Goal: Task Accomplishment & Management: Manage account settings

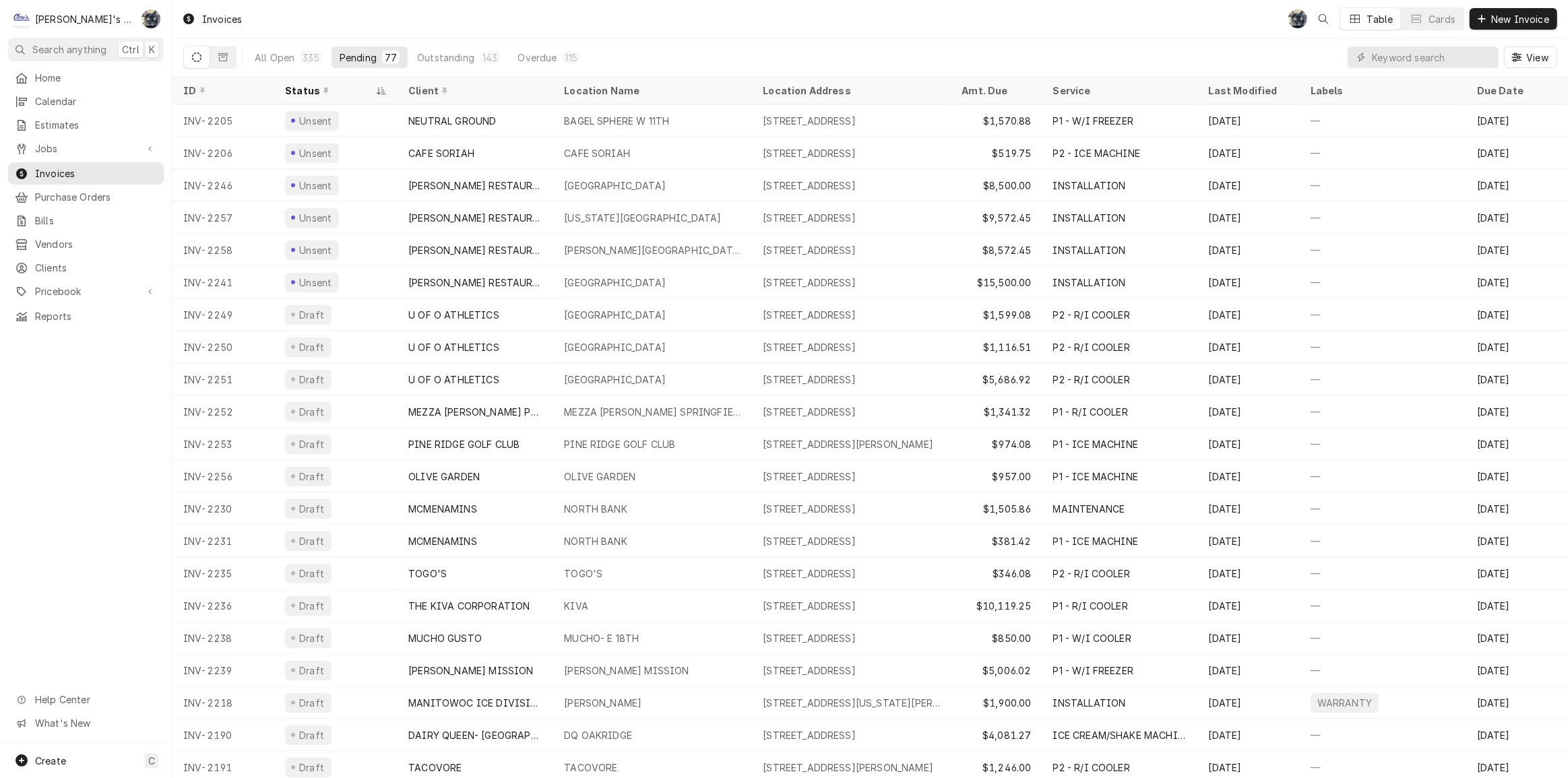
click at [743, 60] on div "All Open 335 Pending 77 Outstanding 143 Overdue 115 View" at bounding box center [869, 57] width 1374 height 38
click at [526, 22] on div "Invoices SB Table Cards New Invoice" at bounding box center [870, 19] width 1395 height 38
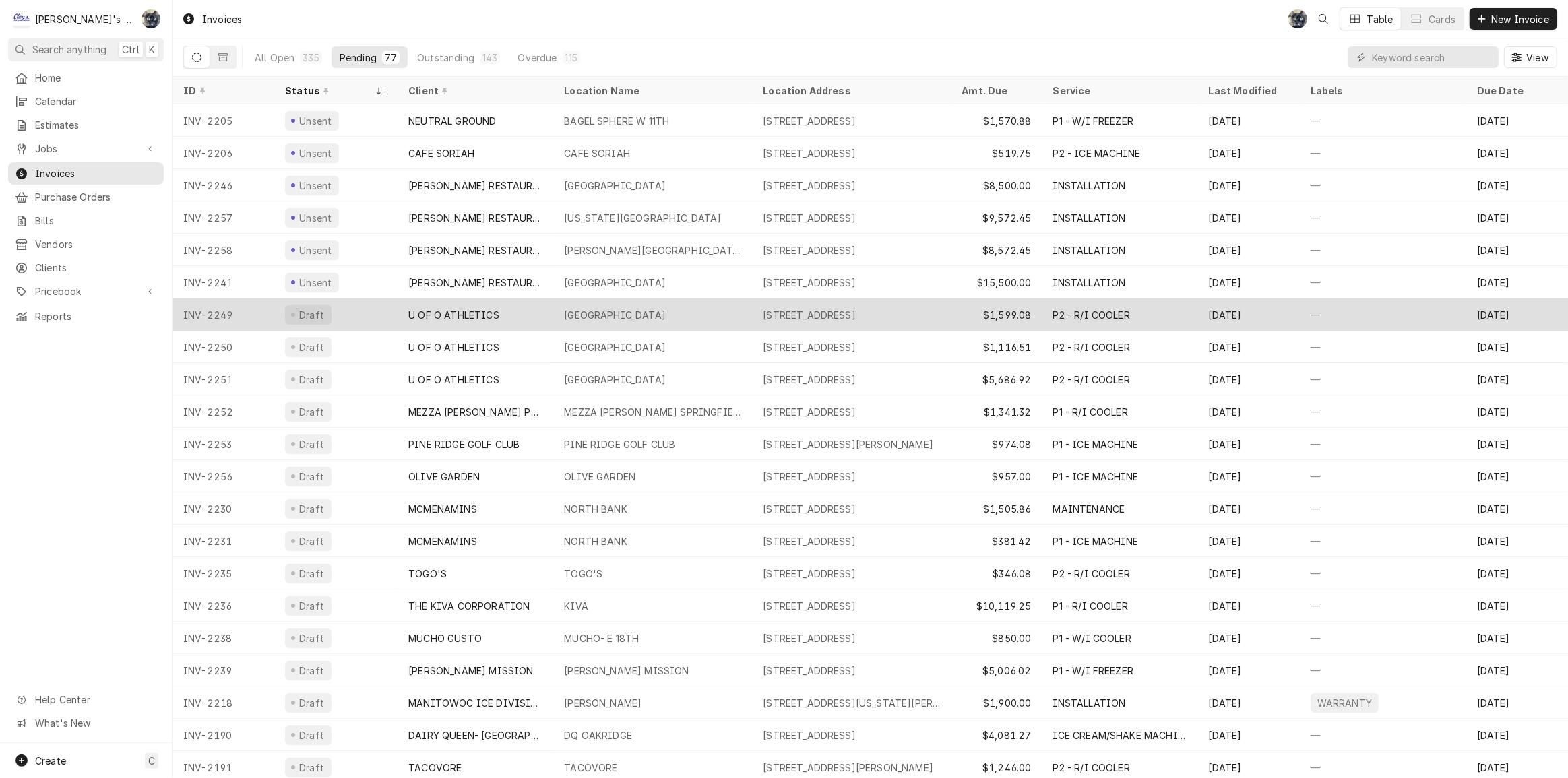
click at [616, 318] on div "AUTZEN STADIUM" at bounding box center [615, 315] width 102 height 14
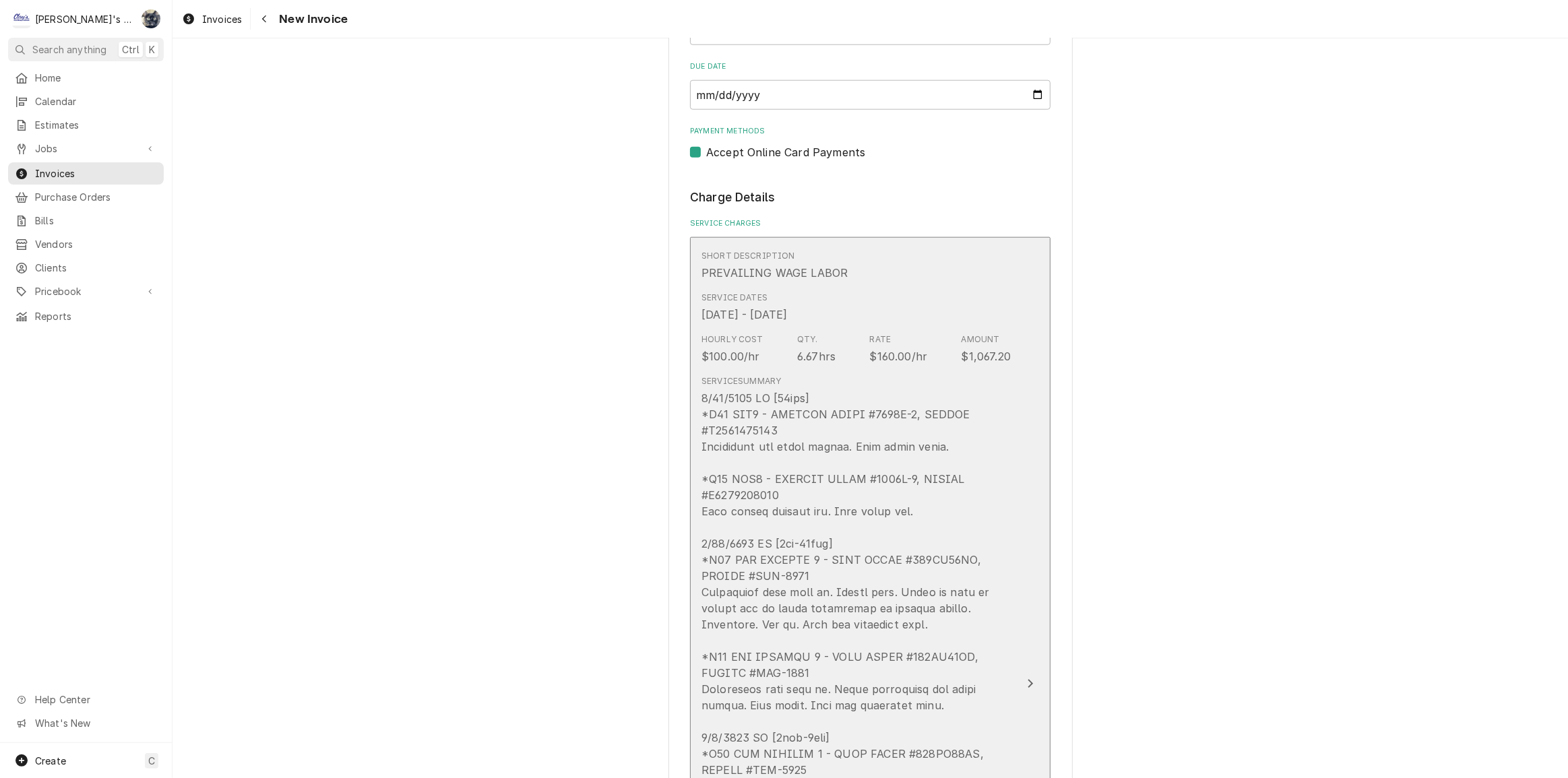
scroll to position [1408, 0]
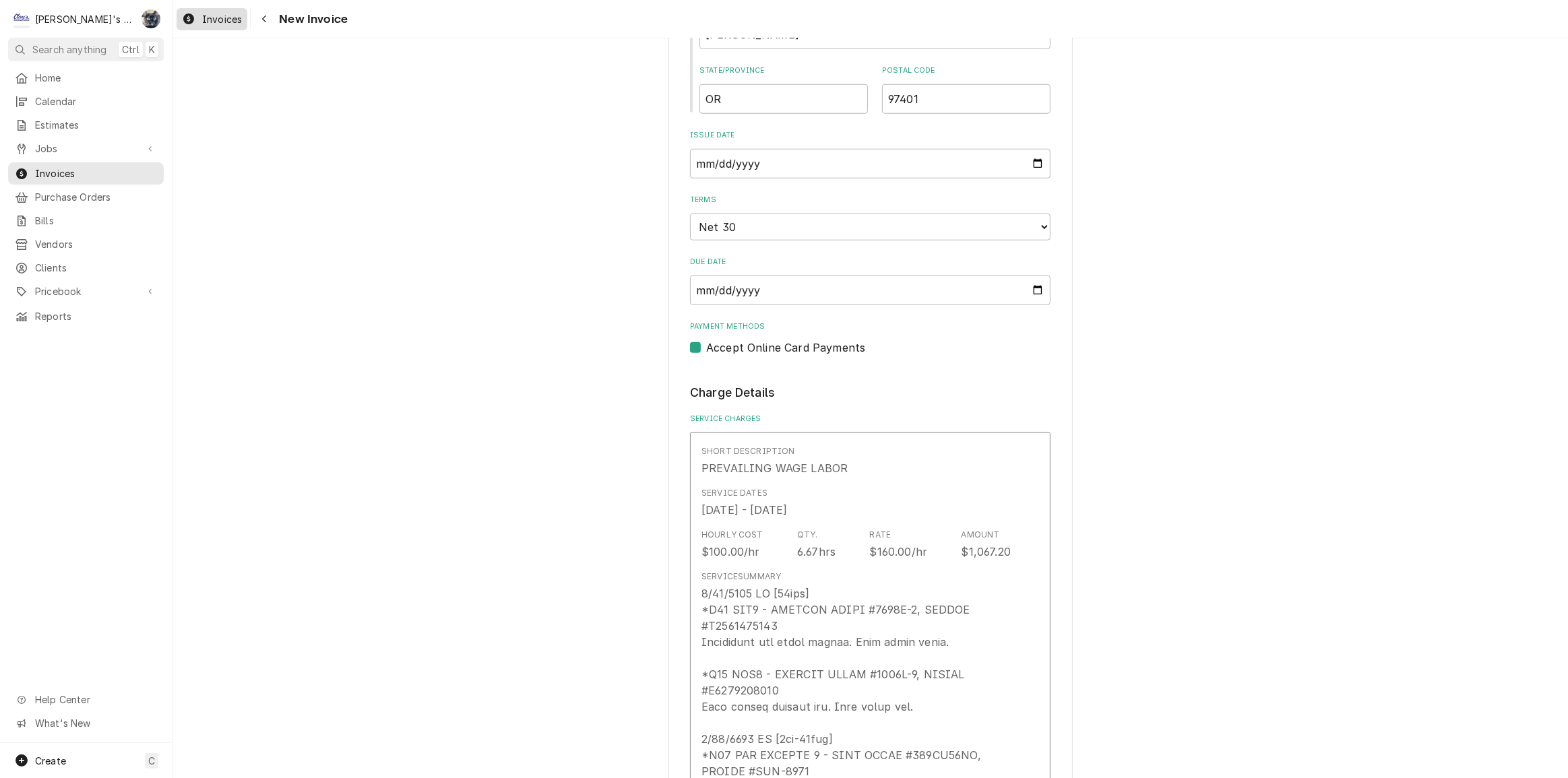
click at [208, 23] on span "Invoices" at bounding box center [222, 19] width 40 height 14
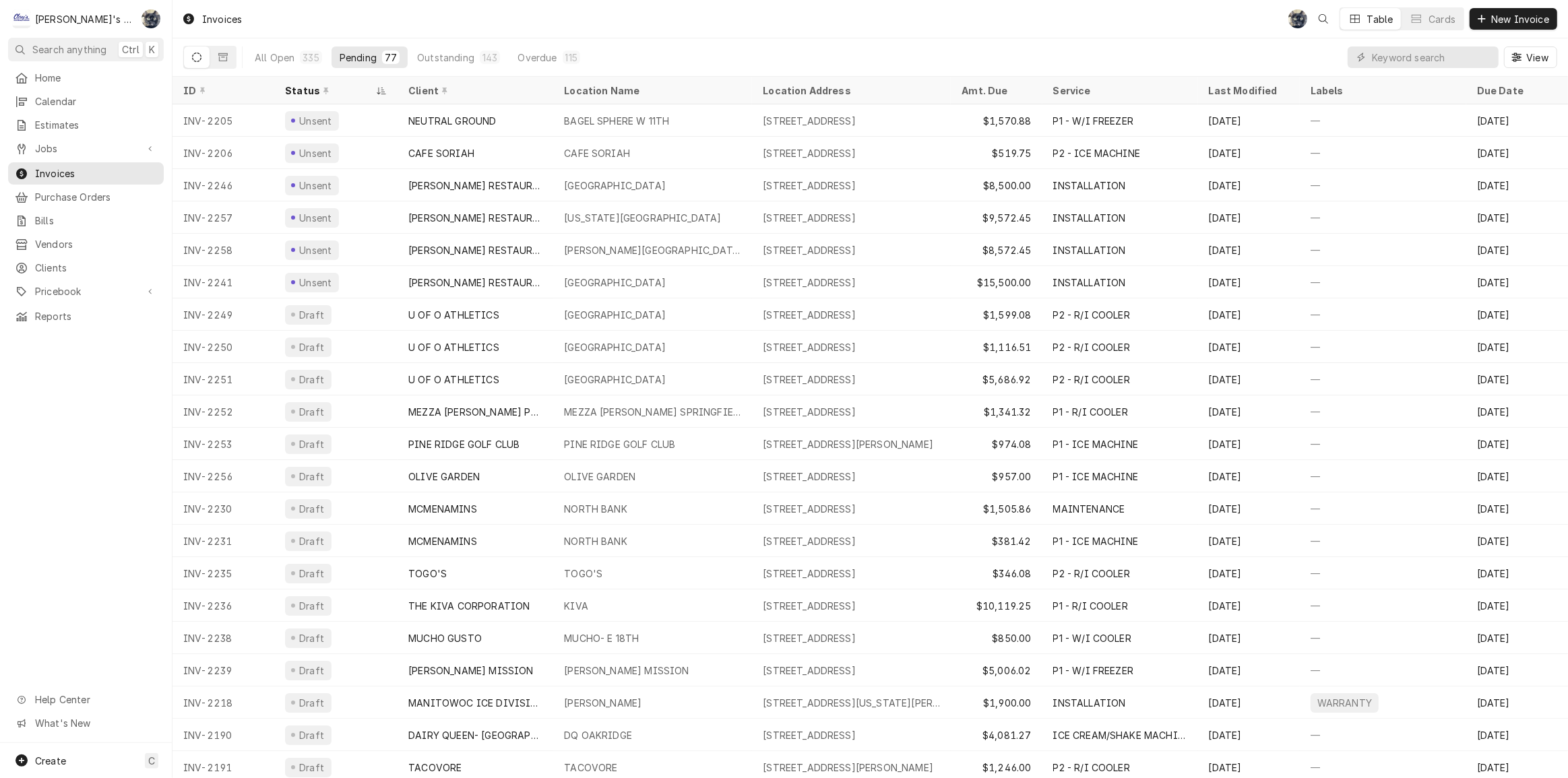
click at [552, 16] on div "Invoices SB Table Cards New Invoice" at bounding box center [870, 19] width 1395 height 38
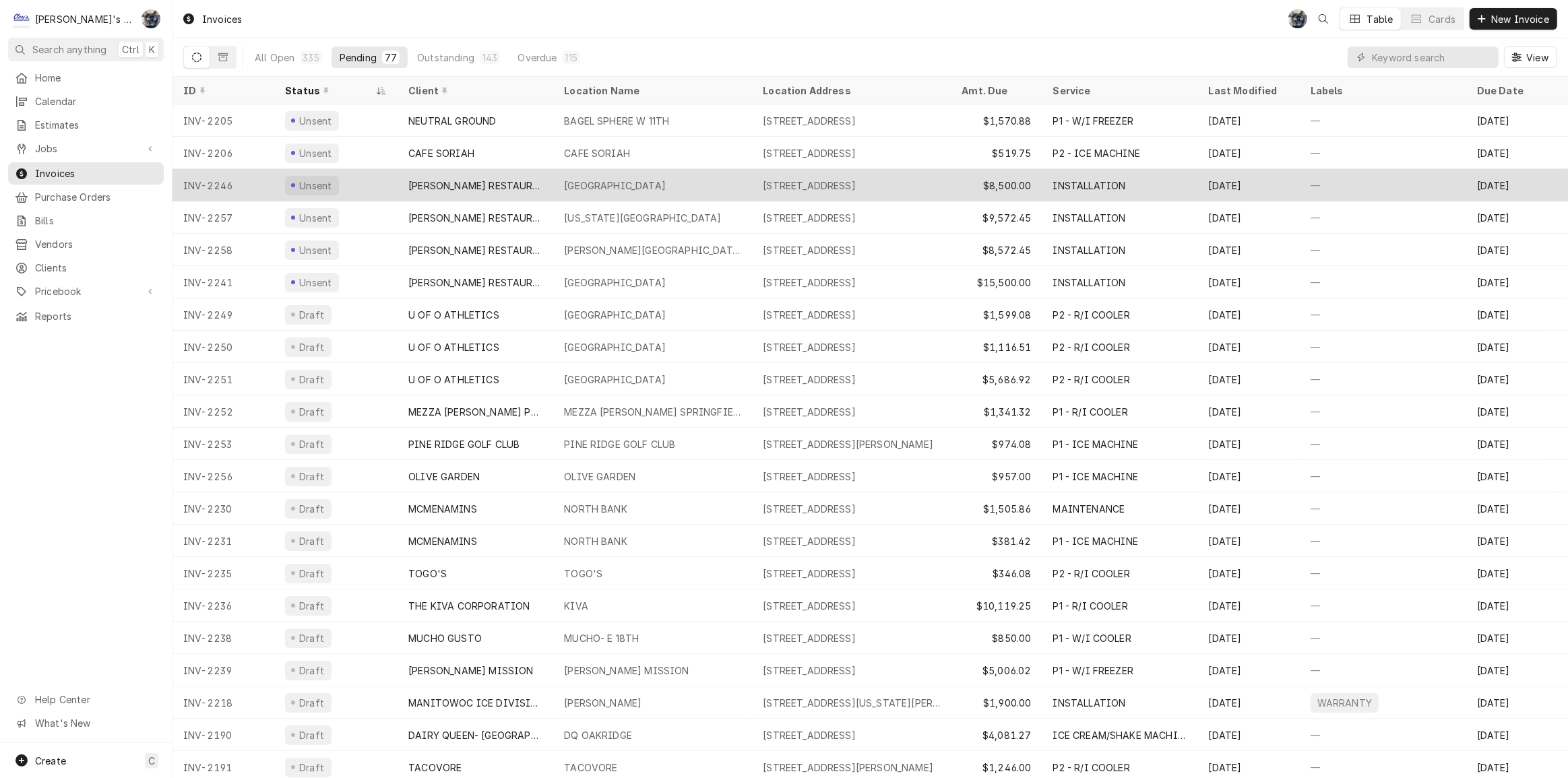
click at [609, 179] on div "MORNINGSIDE ELEMENTARY" at bounding box center [615, 186] width 102 height 14
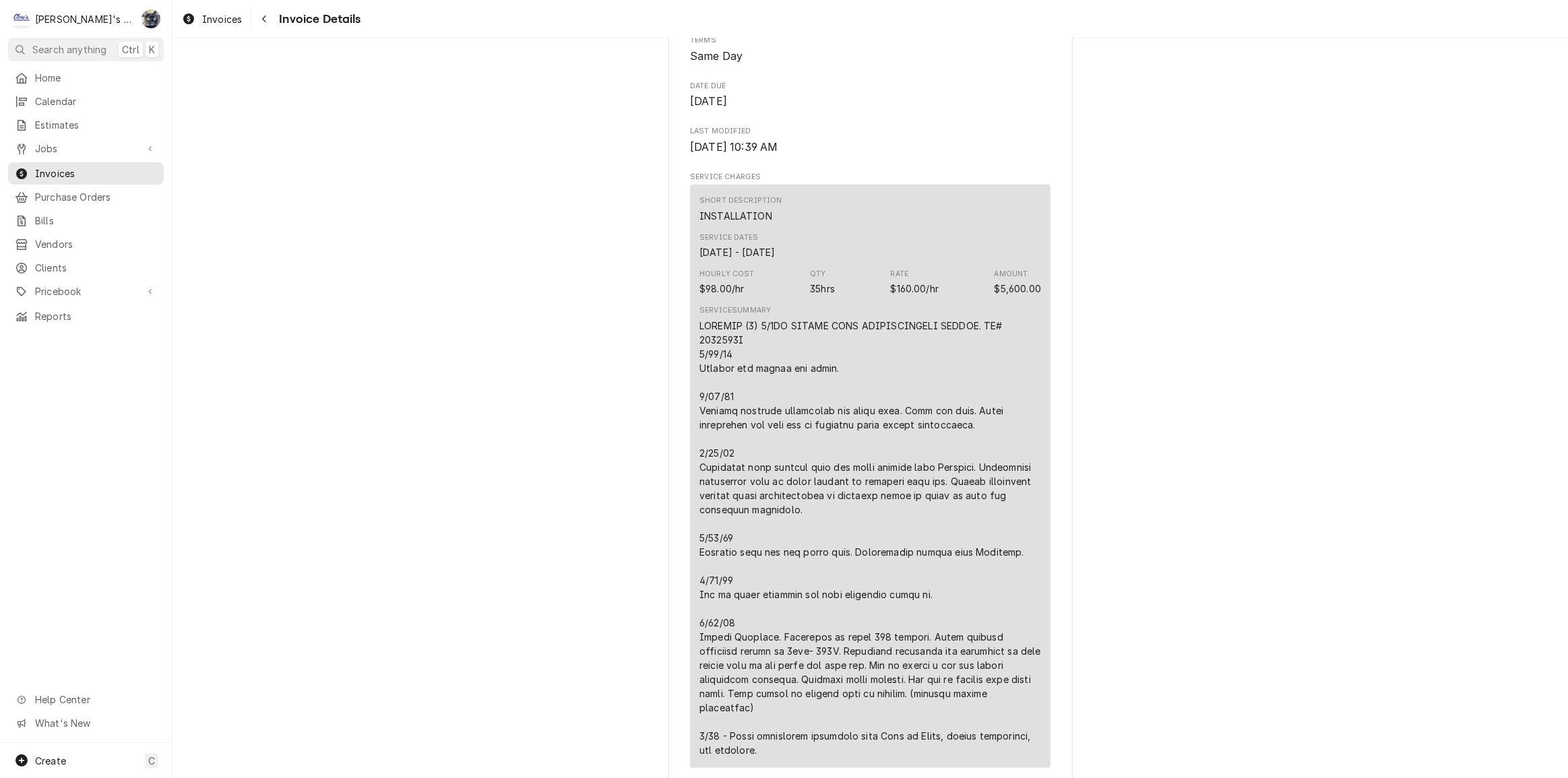
scroll to position [575, 0]
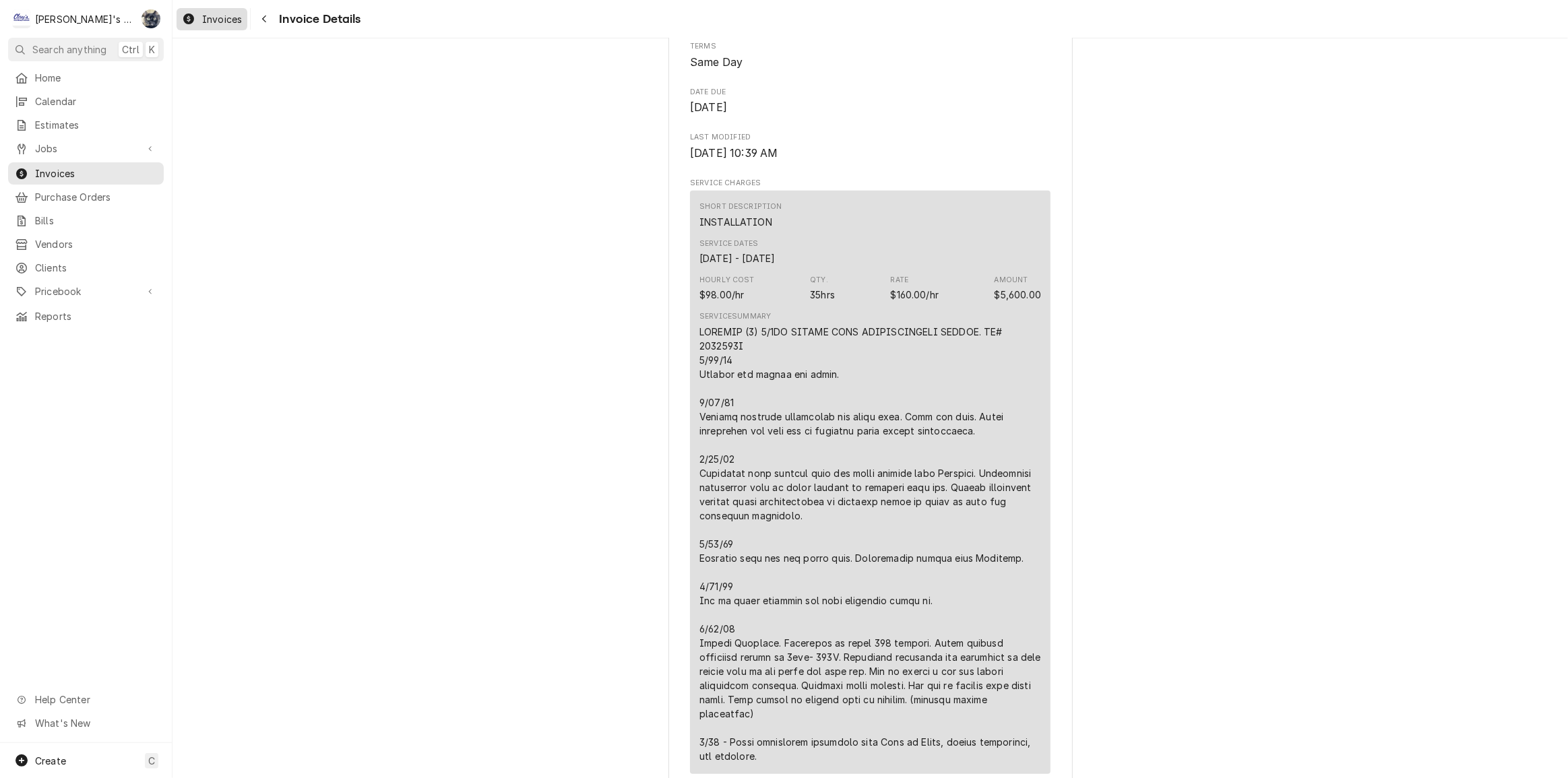
click at [198, 25] on div "Invoices" at bounding box center [212, 19] width 66 height 17
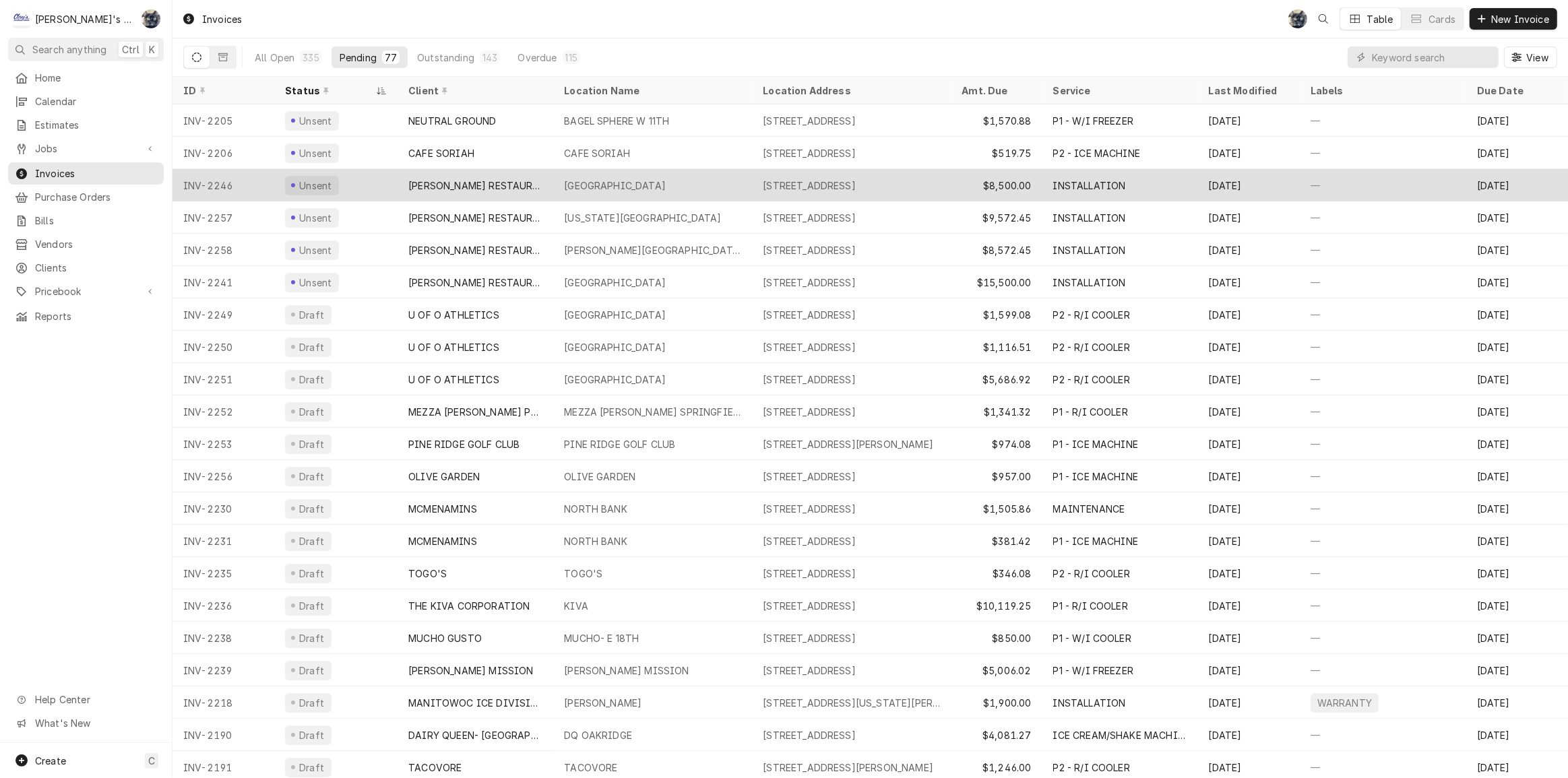
click at [517, 181] on div "[PERSON_NAME] RESTAURANT EQUIPMENT" at bounding box center [475, 186] width 134 height 14
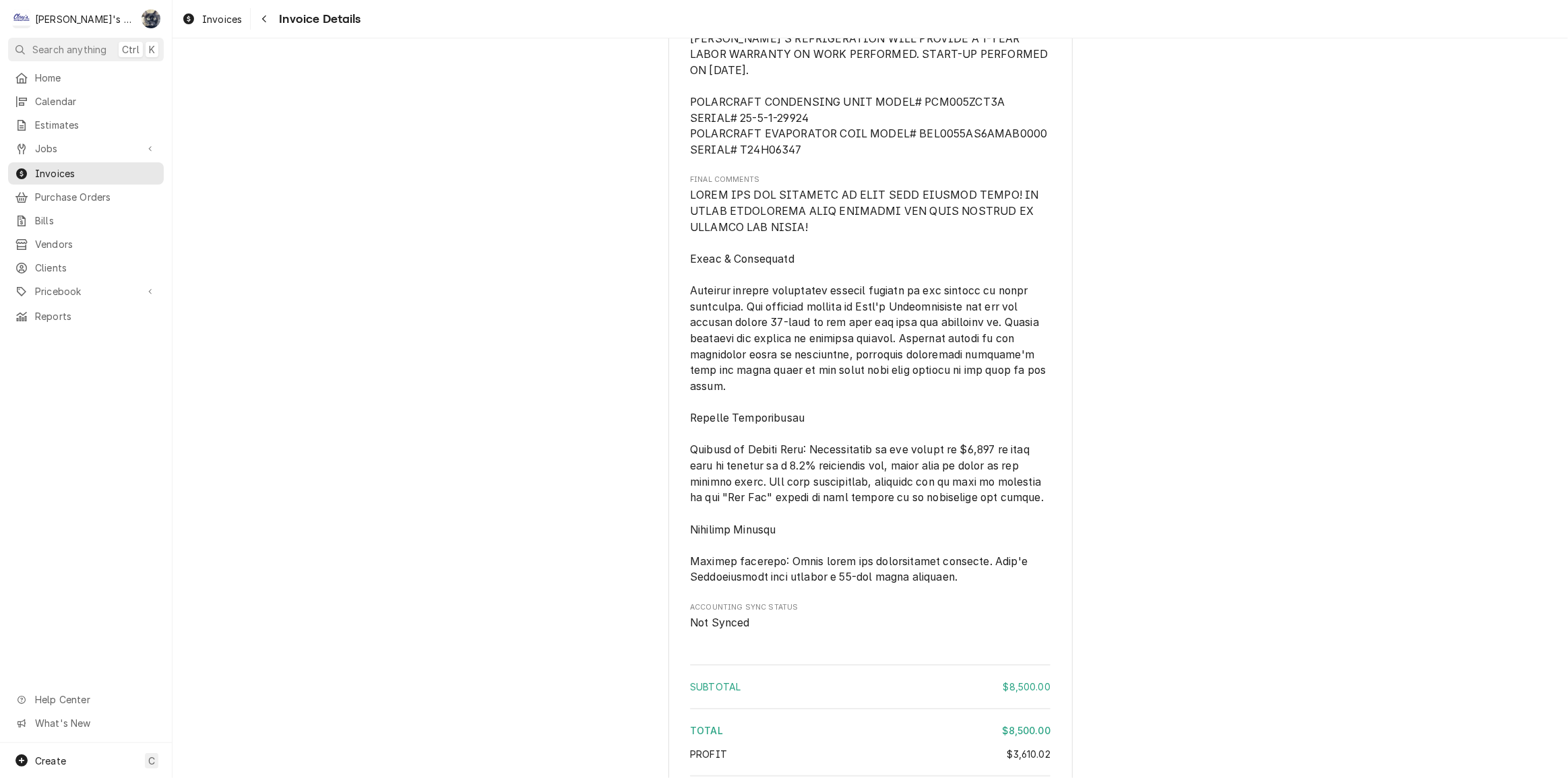
scroll to position [5047, 0]
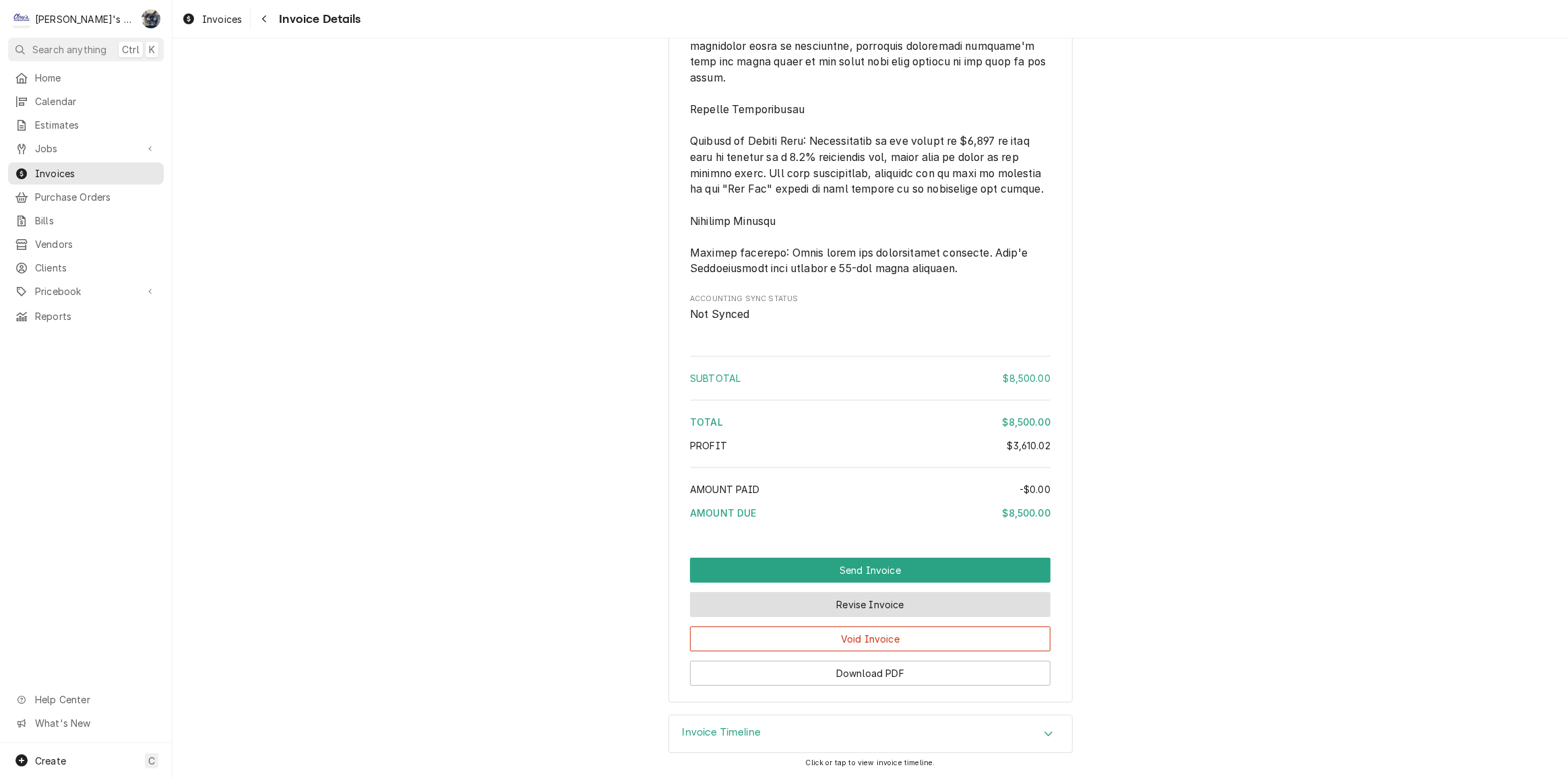
click at [907, 612] on button "Revise Invoice" at bounding box center [869, 604] width 360 height 25
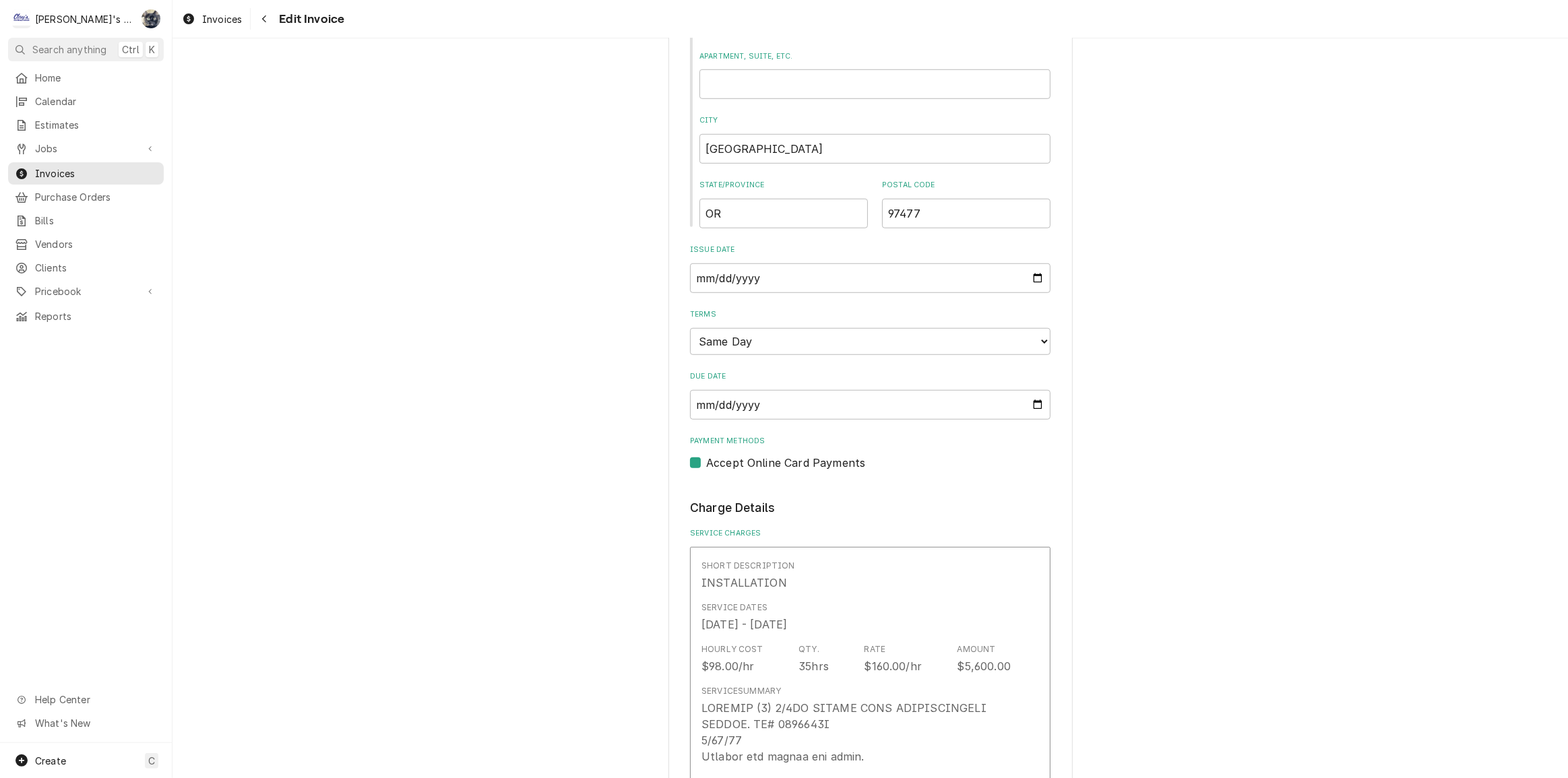
scroll to position [1408, 0]
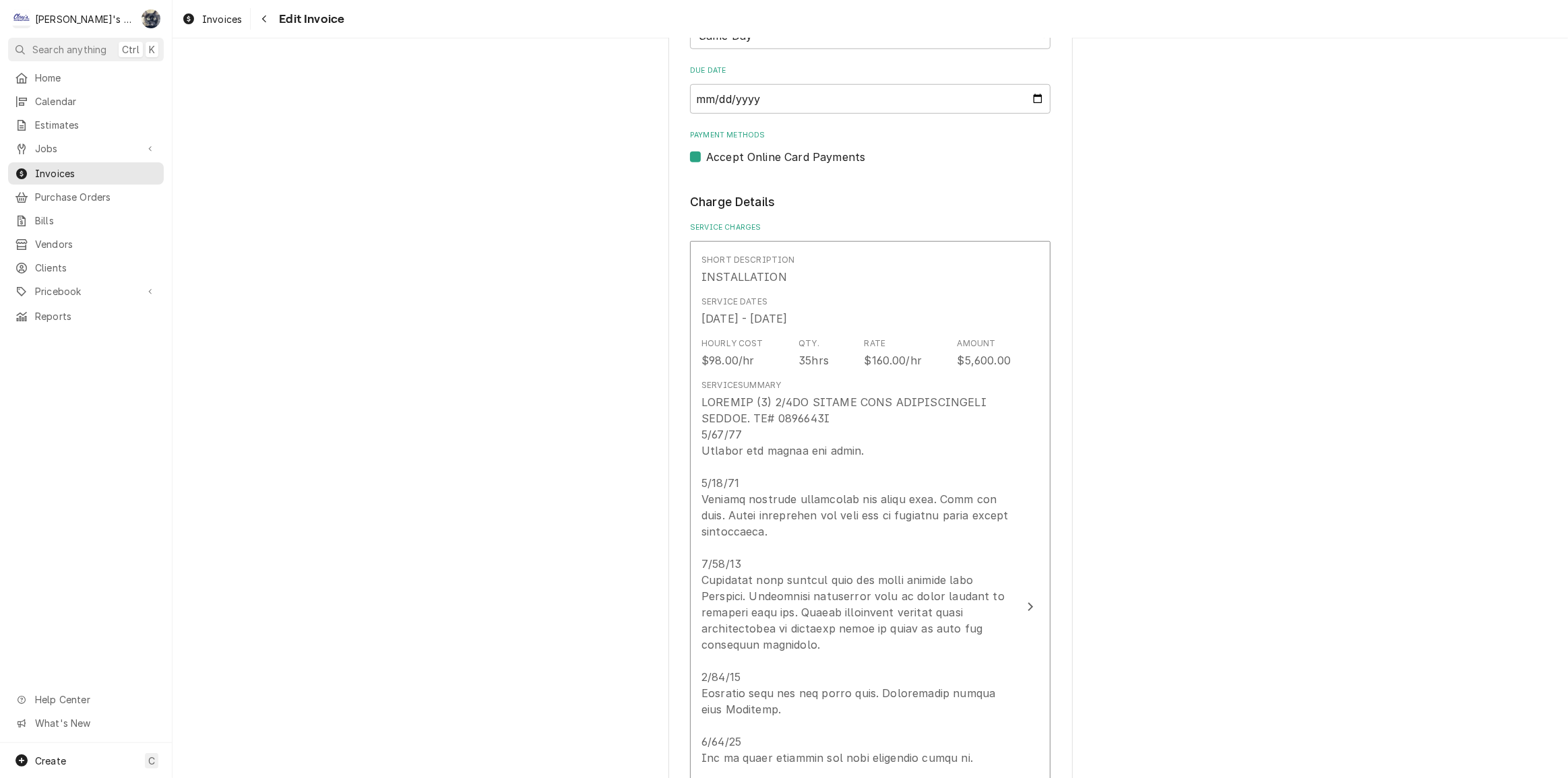
click at [706, 151] on label "Accept Online Card Payments" at bounding box center [786, 156] width 159 height 16
click at [706, 151] on input "Payment Methods" at bounding box center [886, 163] width 360 height 29
checkbox input "false"
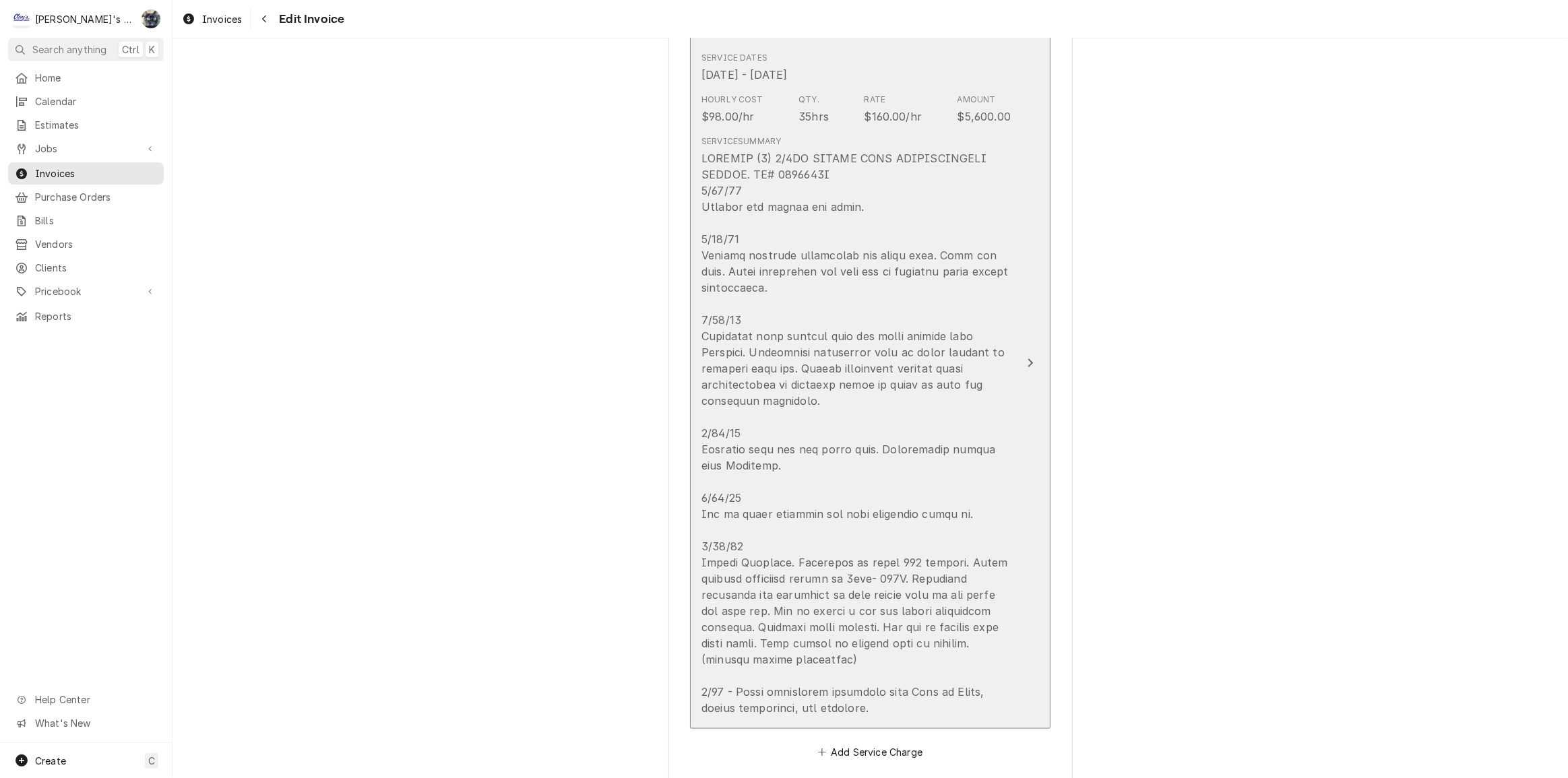
scroll to position [1654, 0]
click at [884, 223] on div "Update Line Item" at bounding box center [856, 431] width 309 height 566
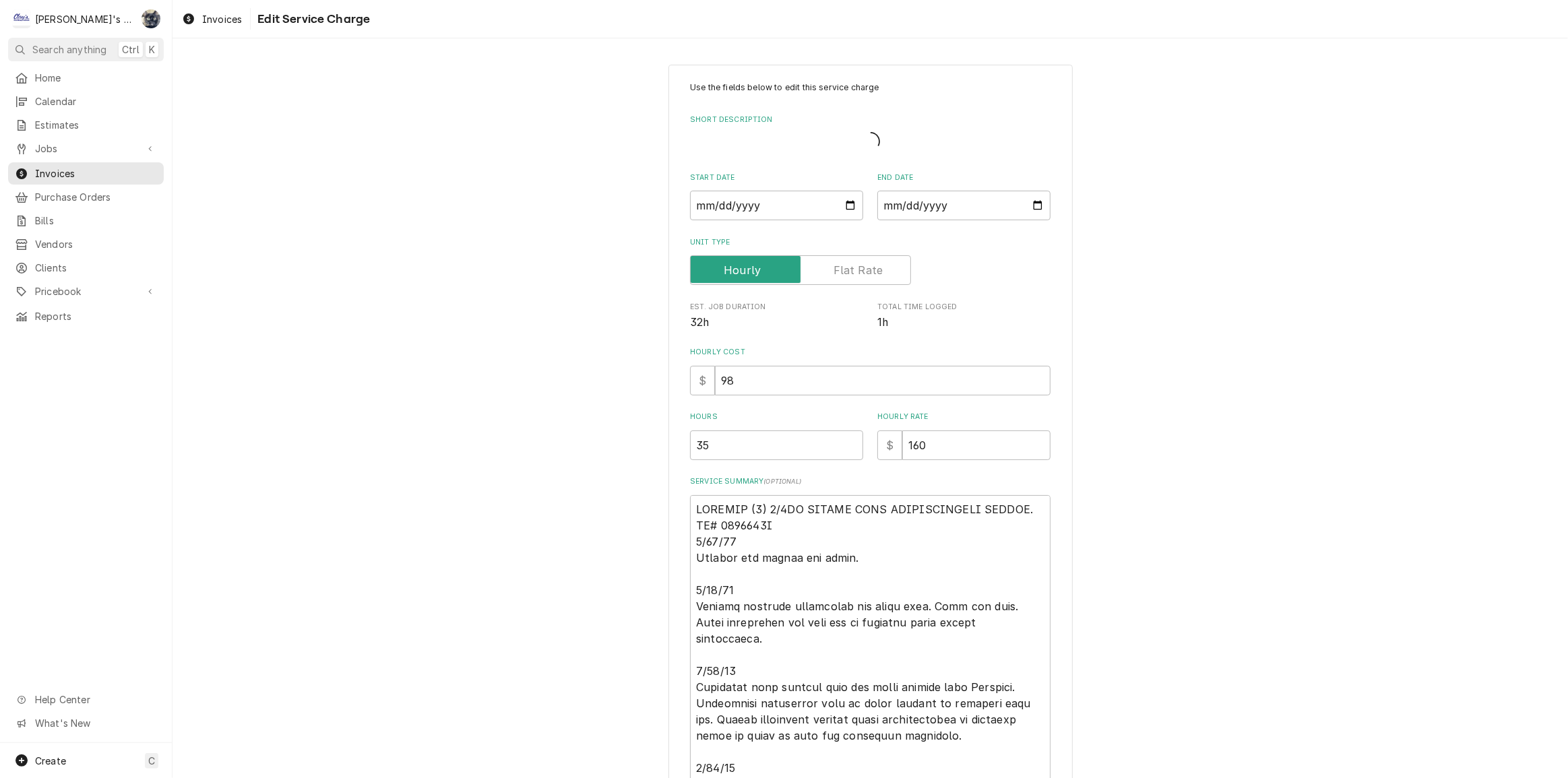
type textarea "x"
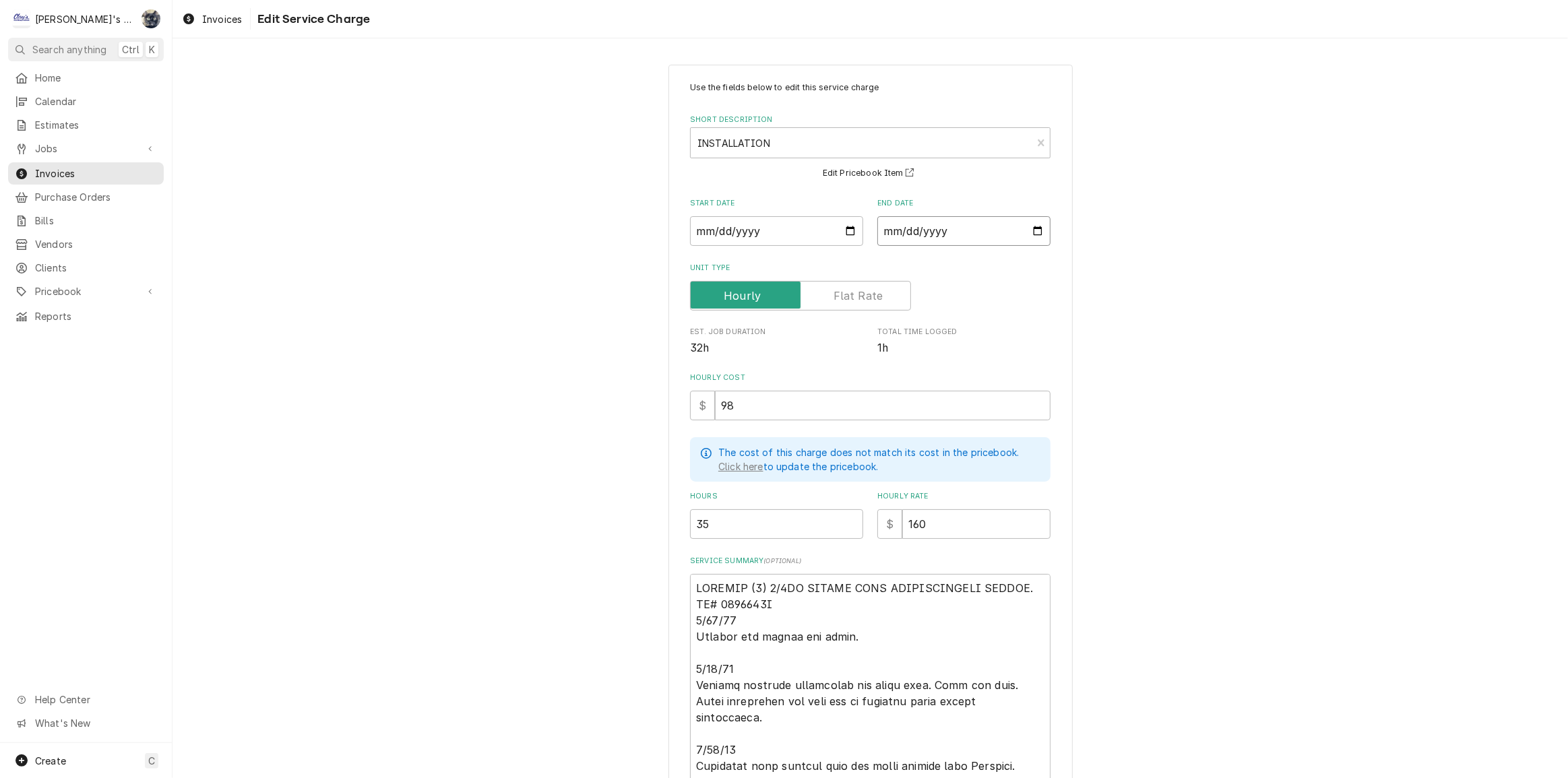
click at [1038, 230] on input "2025-08-18" at bounding box center [964, 231] width 174 height 29
type input "2025-08-20"
type textarea "x"
click at [1034, 232] on input "2025-08-20" at bounding box center [964, 231] width 174 height 29
type input "2025-08-22"
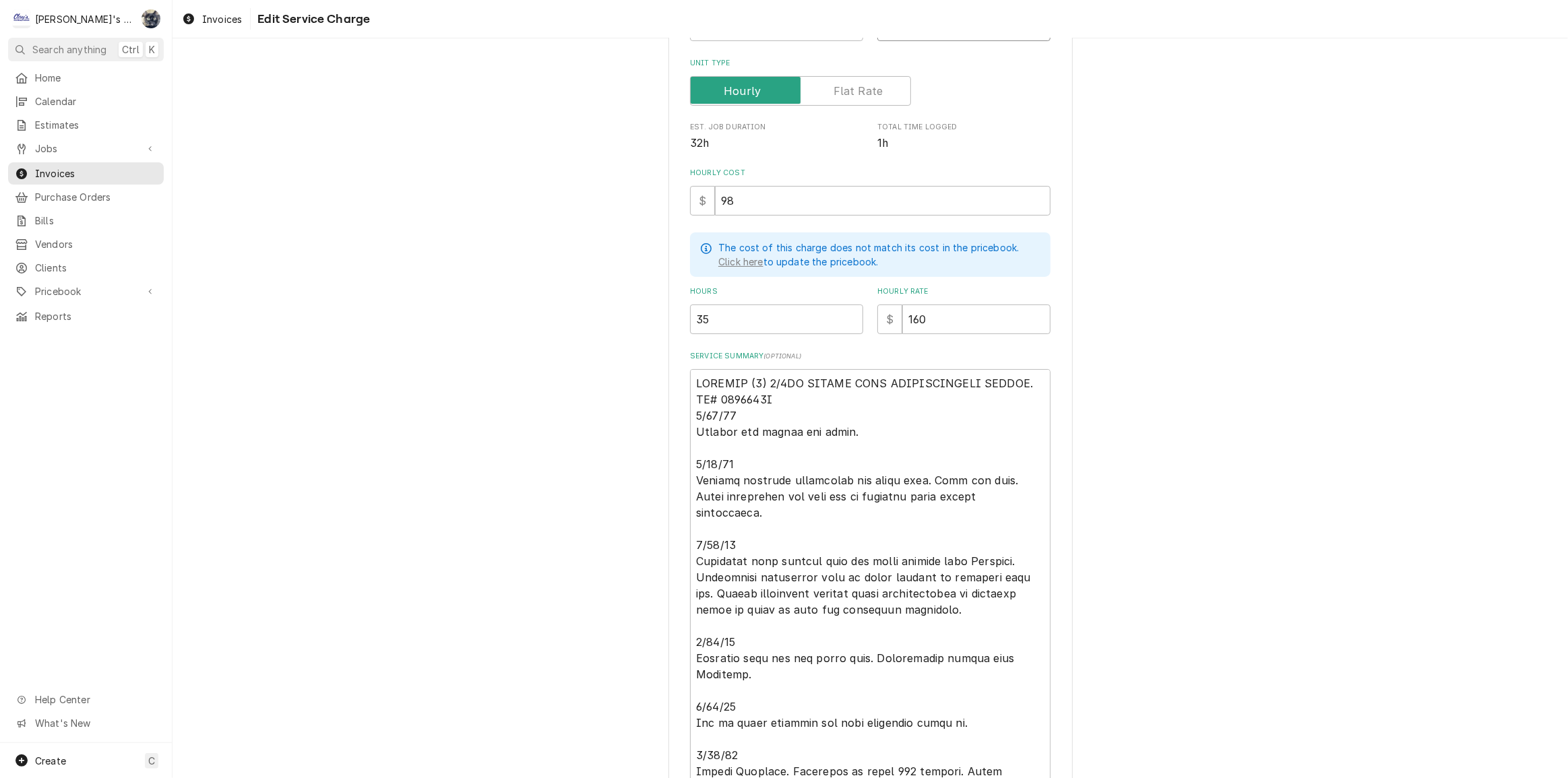
scroll to position [423, 0]
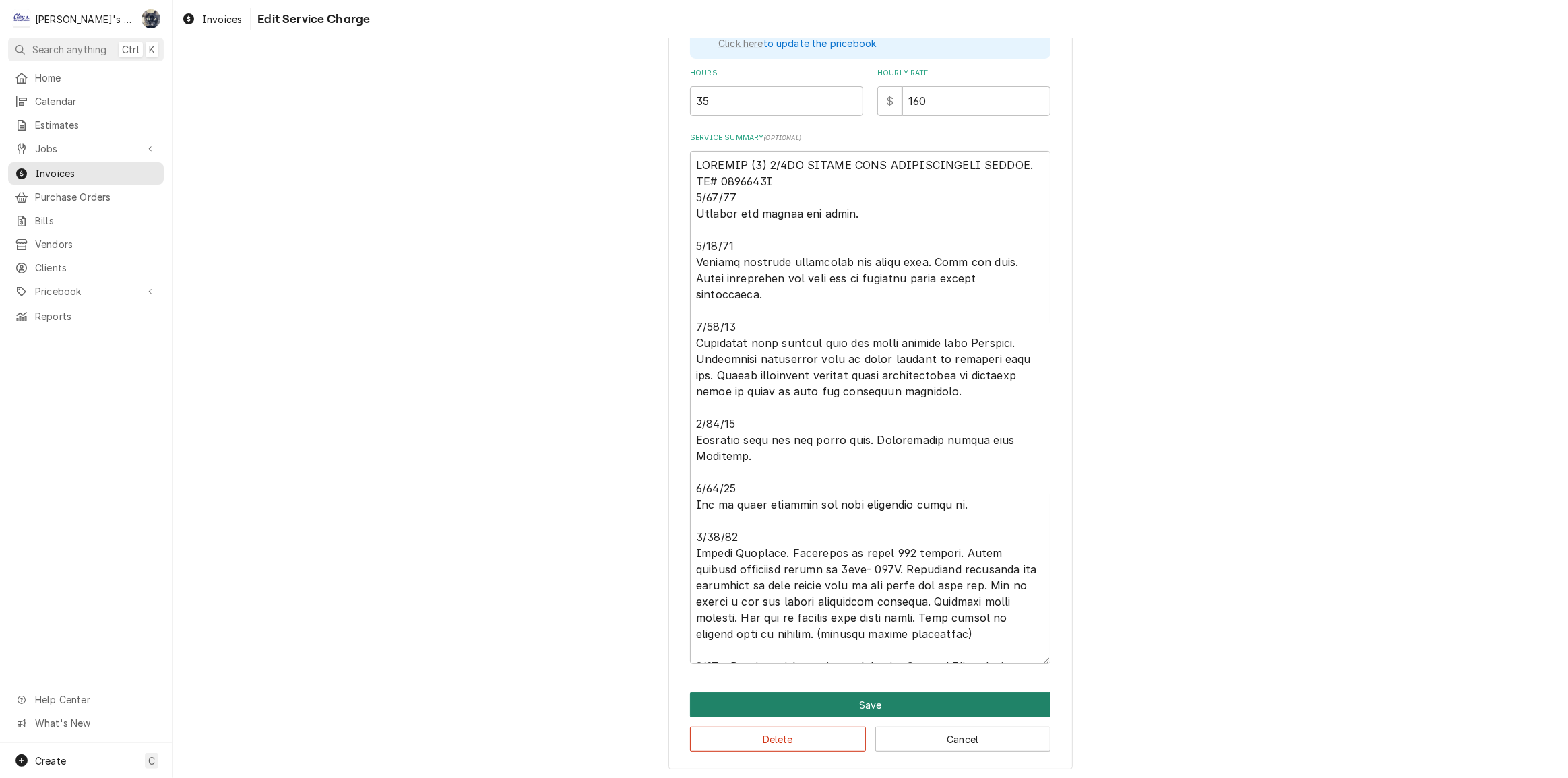
click at [884, 705] on button "Save" at bounding box center [869, 705] width 360 height 25
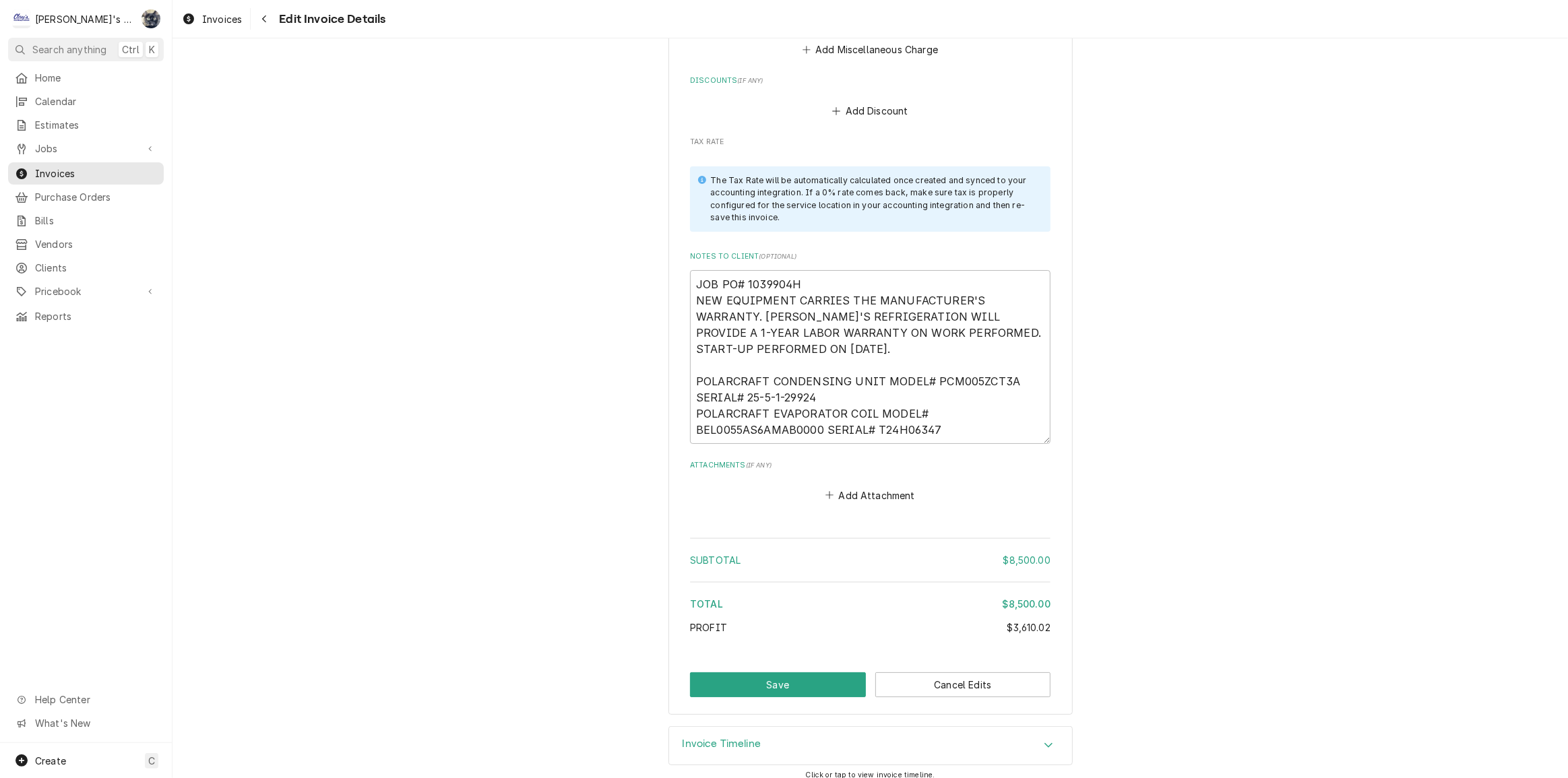
scroll to position [6196, 0]
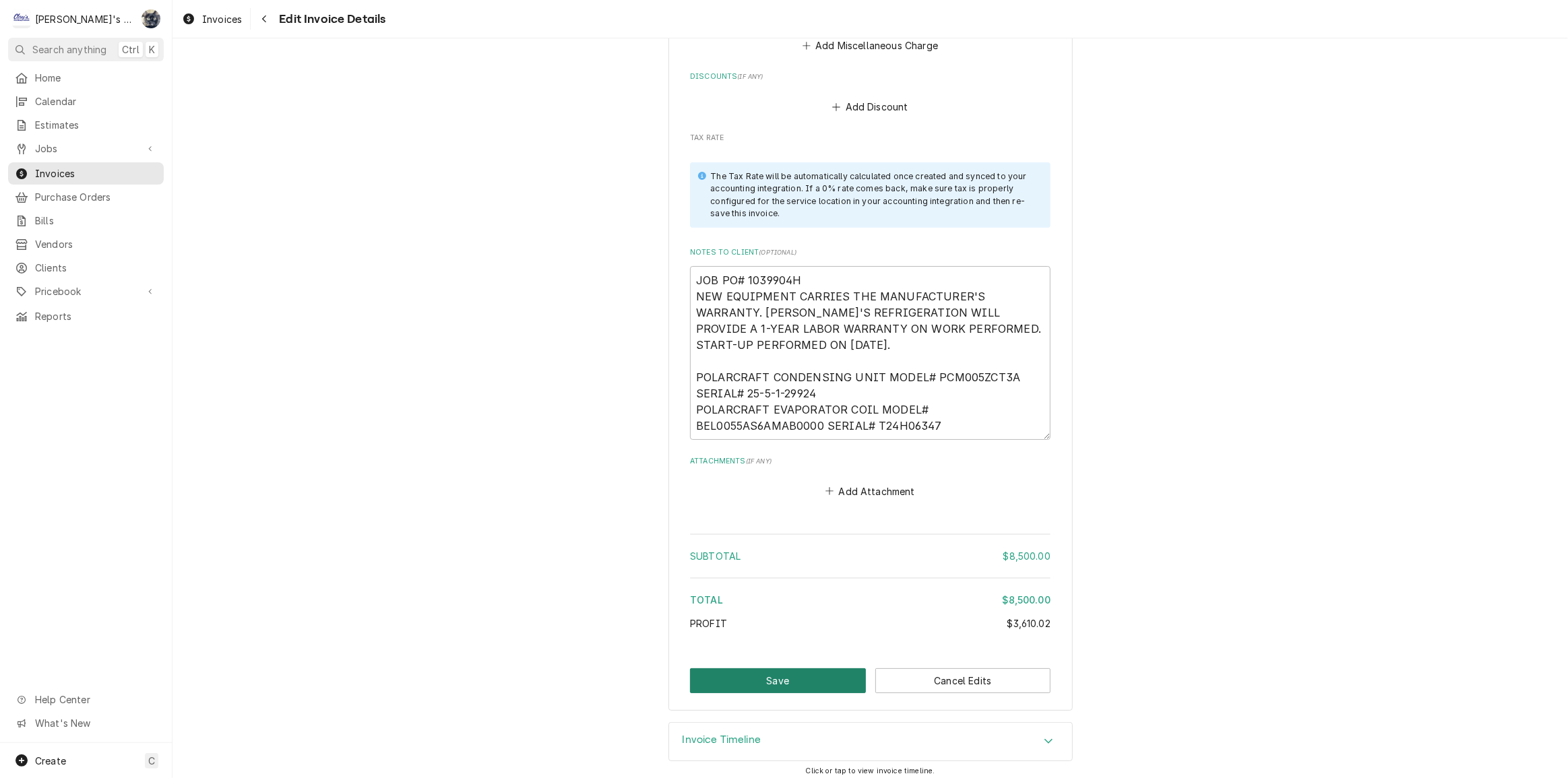
click at [787, 682] on button "Save" at bounding box center [778, 680] width 176 height 25
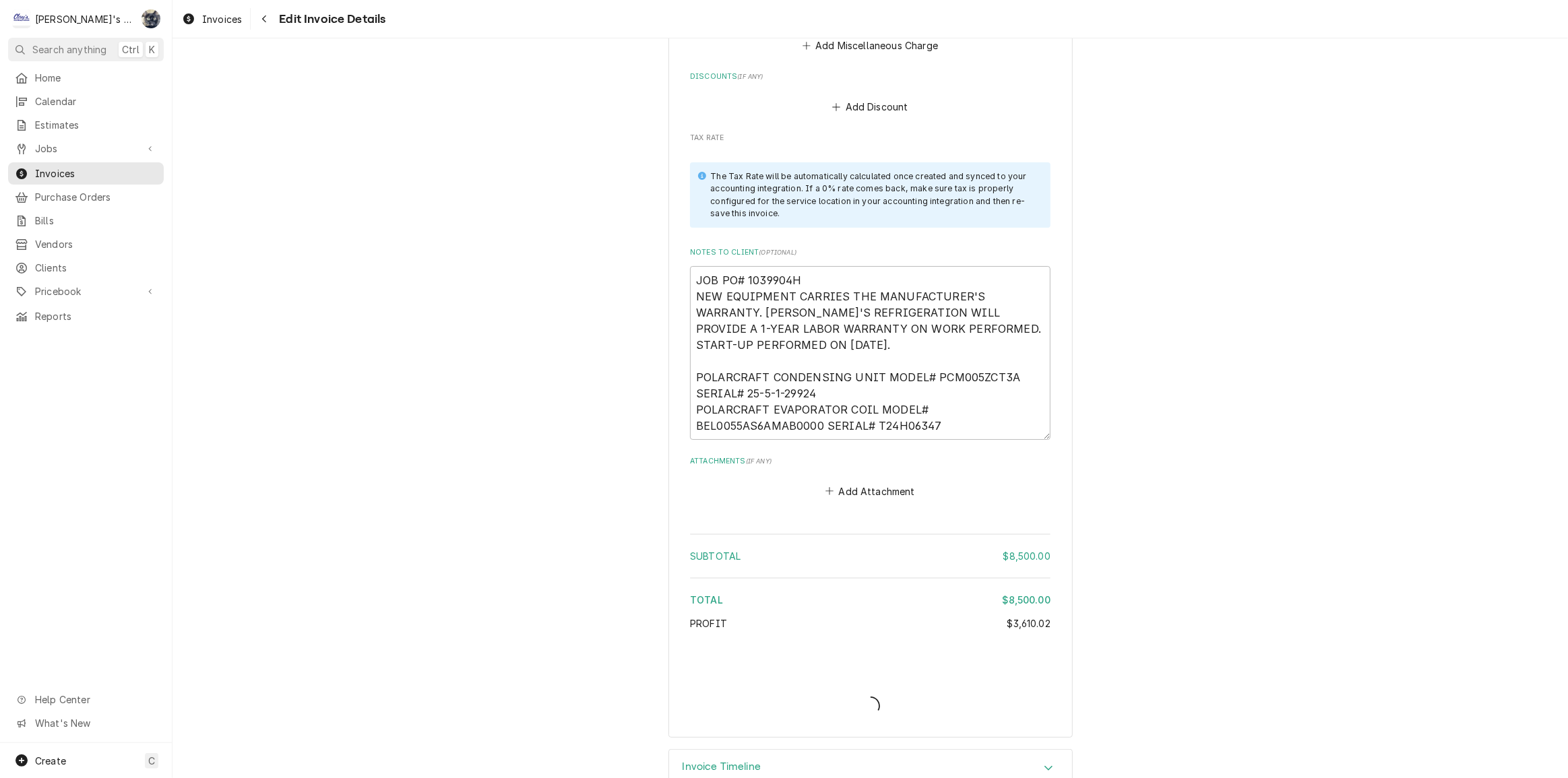
type textarea "x"
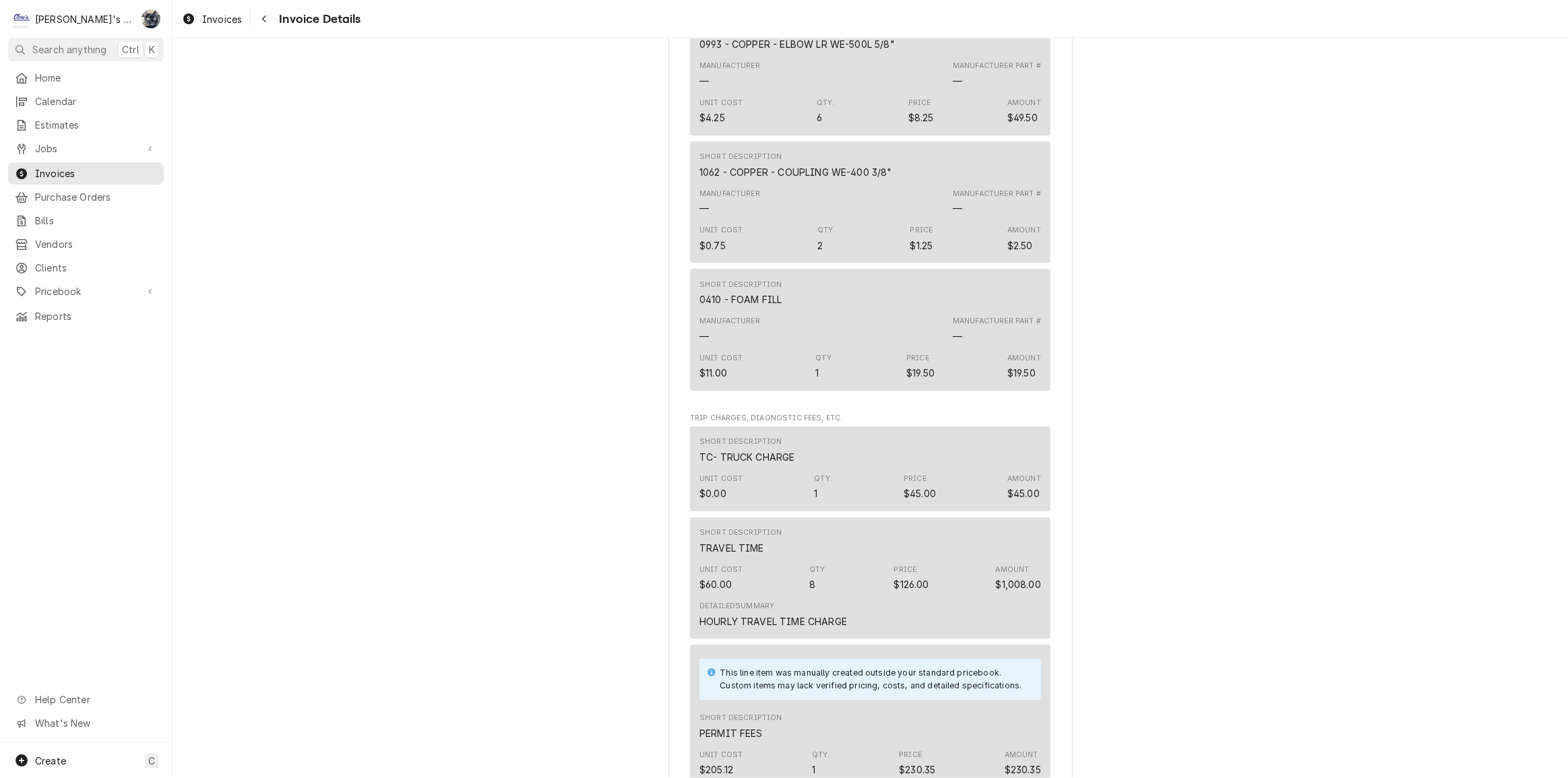
scroll to position [4165, 0]
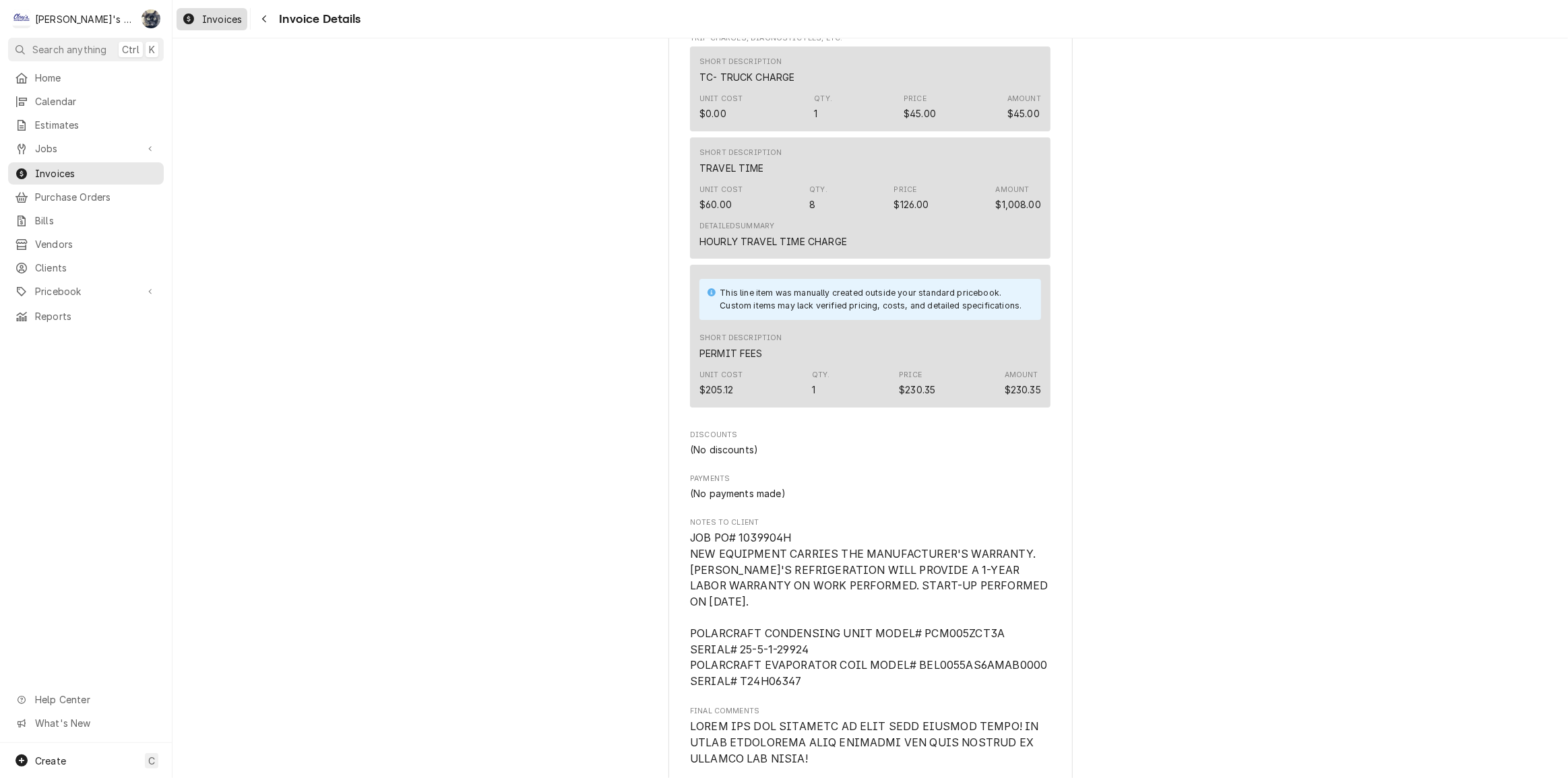
click at [204, 12] on span "Invoices" at bounding box center [222, 19] width 40 height 14
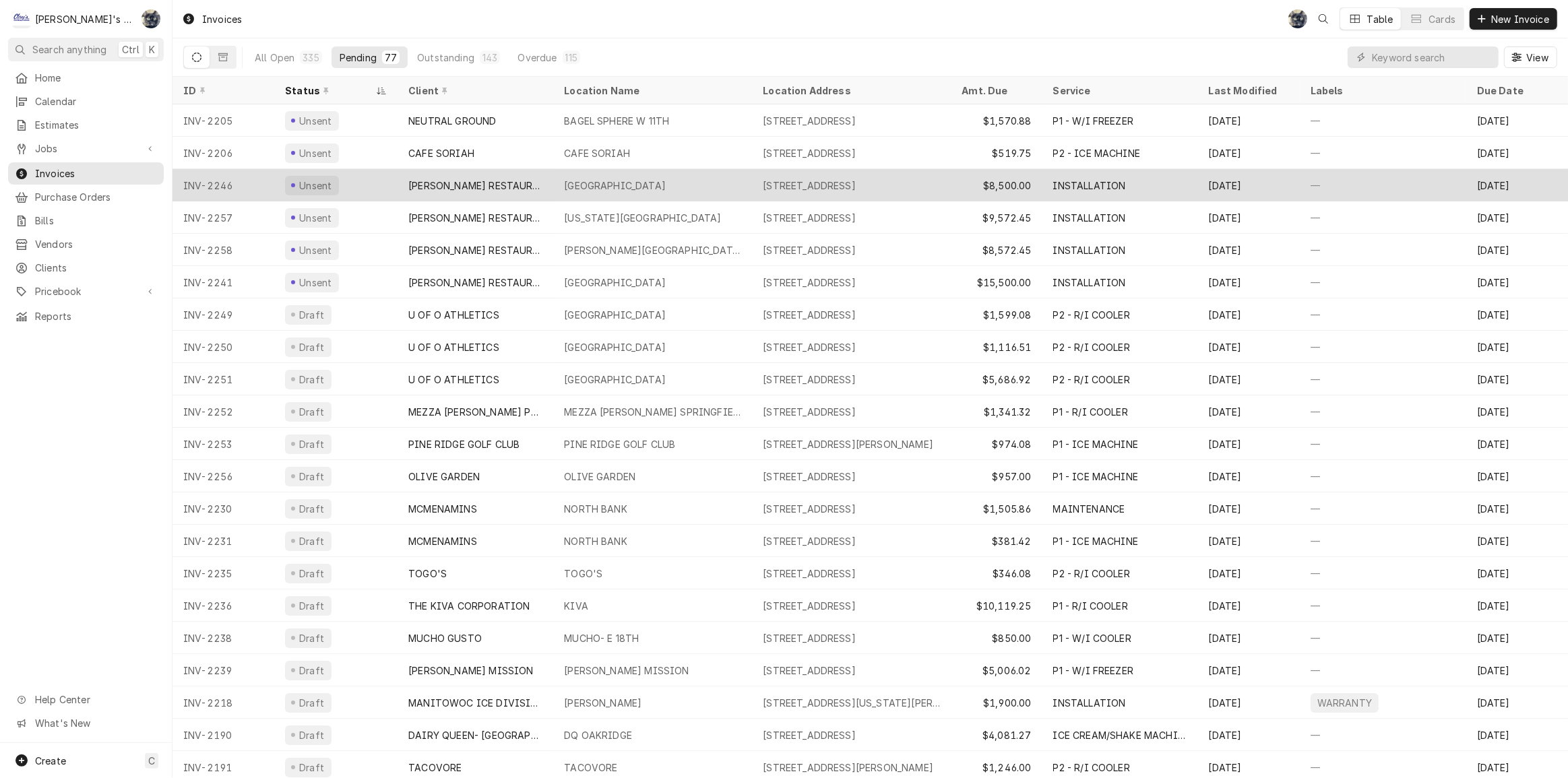
click at [454, 191] on div "[PERSON_NAME] RESTAURANT EQUIPMENT" at bounding box center [475, 185] width 155 height 32
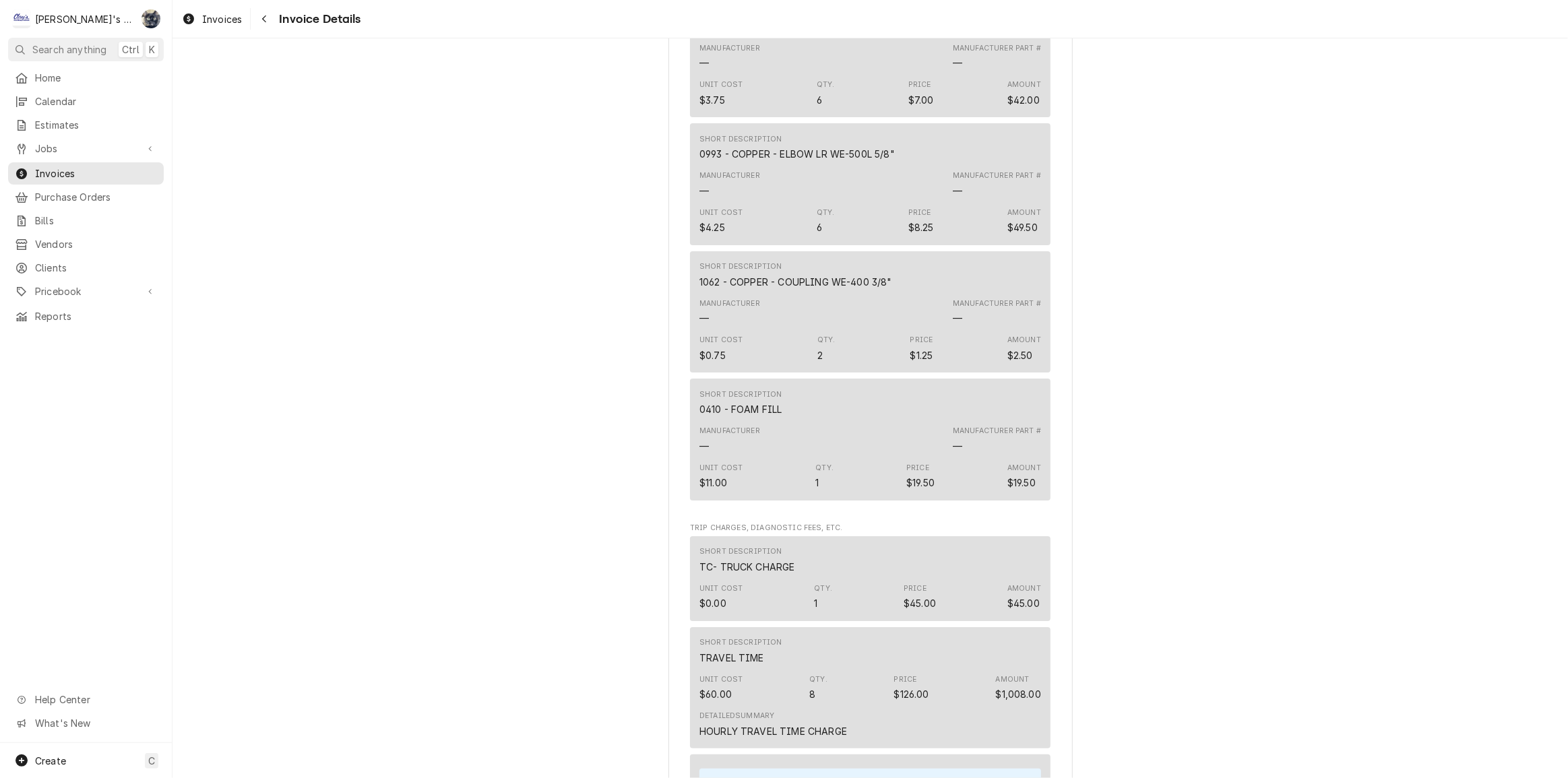
scroll to position [3308, 0]
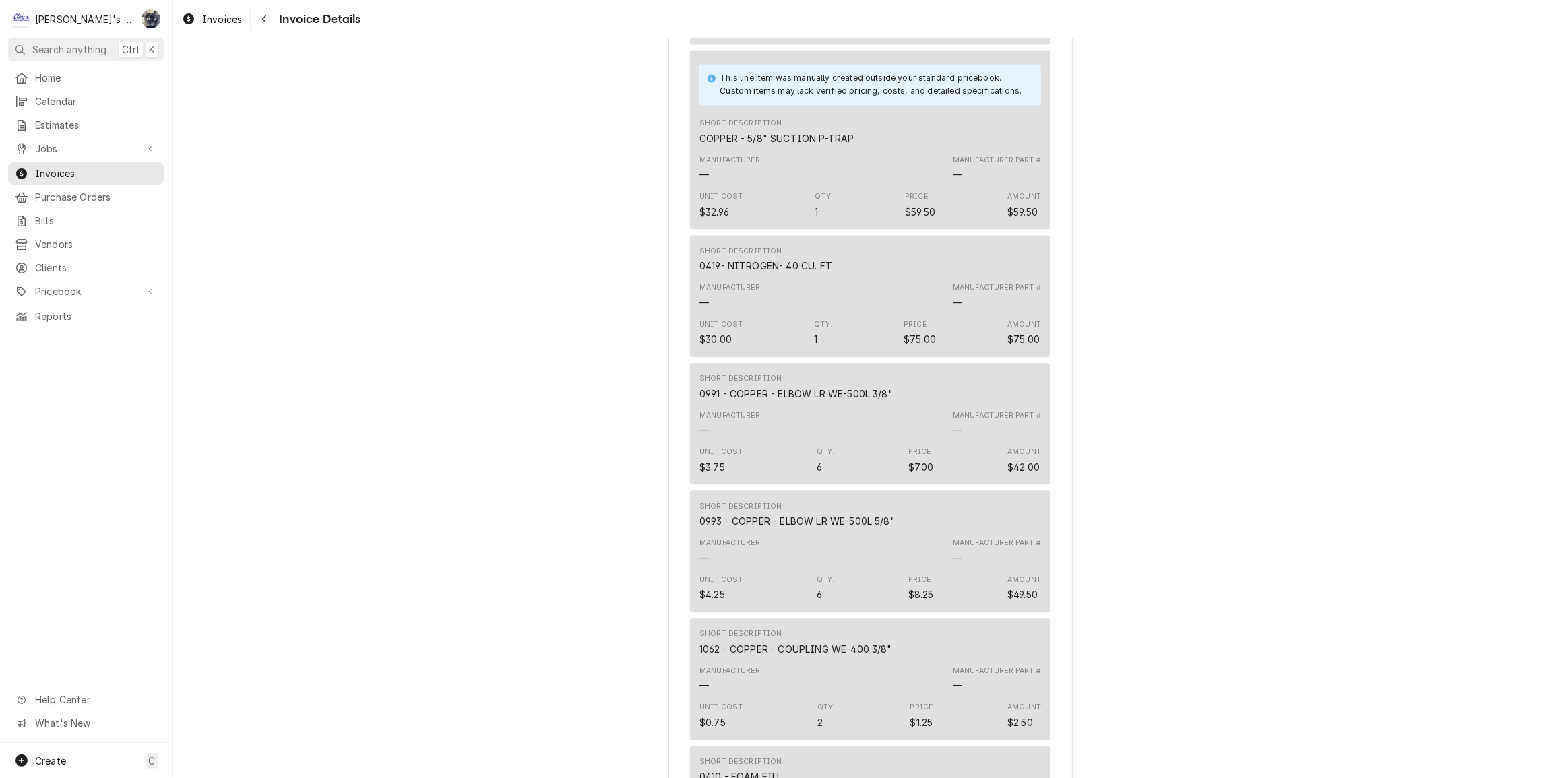
click at [83, 155] on div "Jobs Jobs Job Series" at bounding box center [85, 149] width 155 height 23
click at [81, 149] on span "Jobs" at bounding box center [86, 149] width 102 height 14
click at [80, 166] on span "Jobs" at bounding box center [96, 172] width 122 height 14
